Goal: Task Accomplishment & Management: Complete application form

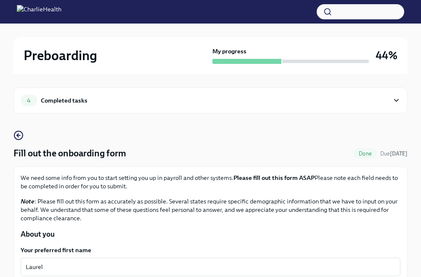
click at [110, 99] on div "4 Completed tasks" at bounding box center [205, 101] width 368 height 12
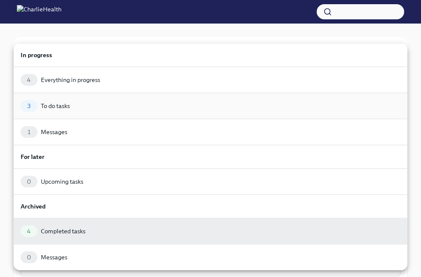
click at [86, 104] on div "3 To do tasks" at bounding box center [211, 106] width 380 height 12
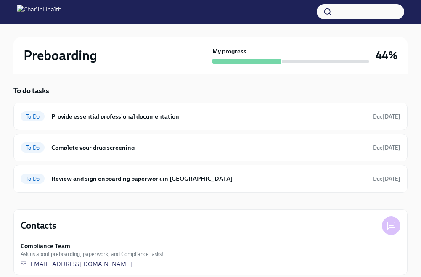
scroll to position [46, 0]
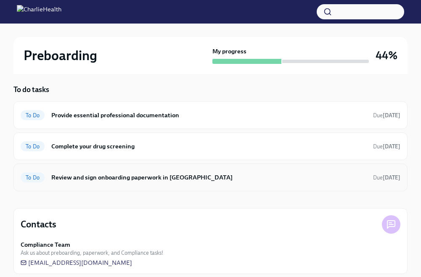
click at [209, 181] on h6 "Review and sign onboarding paperwork in [GEOGRAPHIC_DATA]" at bounding box center [208, 177] width 315 height 9
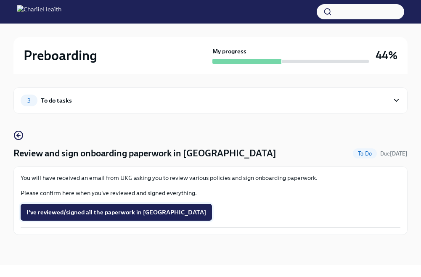
click at [145, 214] on span "I've reviewed/signed all the paperwork in [GEOGRAPHIC_DATA]" at bounding box center [115, 212] width 179 height 8
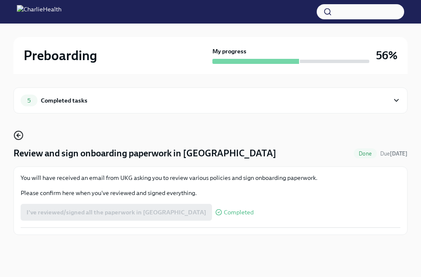
click at [21, 137] on icon "button" at bounding box center [18, 135] width 10 height 10
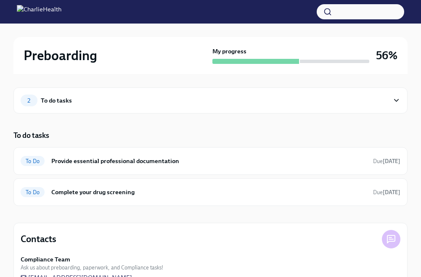
scroll to position [25, 0]
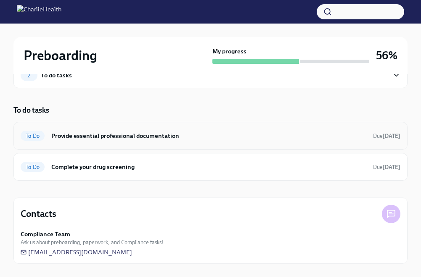
click at [181, 132] on h6 "Provide essential professional documentation" at bounding box center [208, 135] width 315 height 9
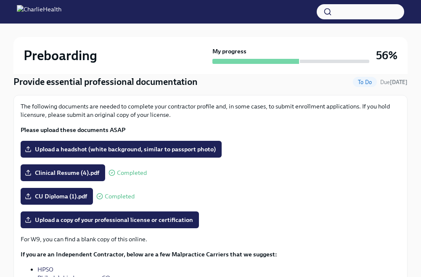
scroll to position [27, 0]
